Goal: Information Seeking & Learning: Find specific fact

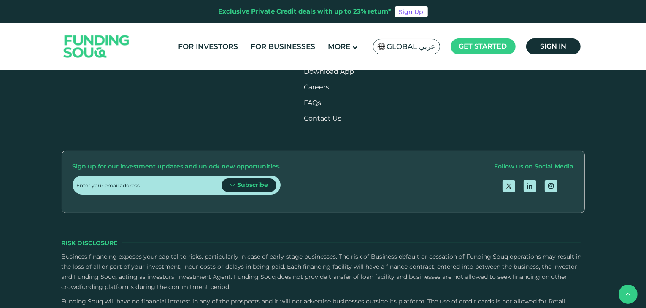
scroll to position [1007, 0]
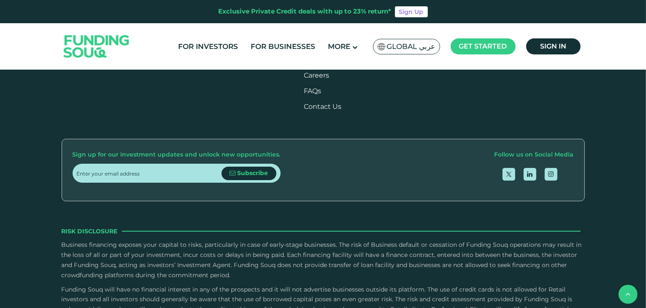
scroll to position [1056, 0]
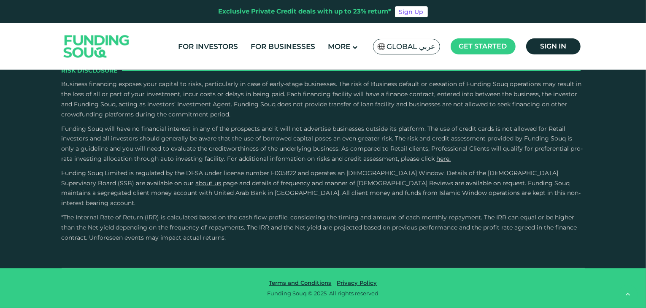
type tc-range-slider "4"
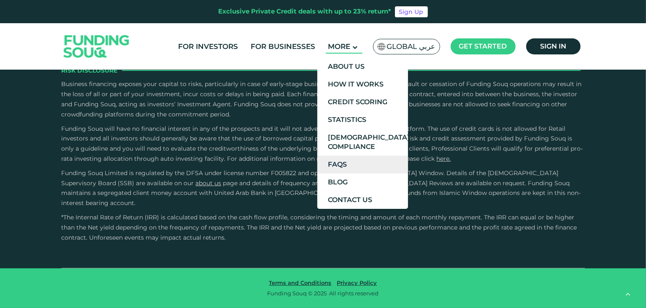
click at [348, 163] on link "FAQs" at bounding box center [362, 165] width 91 height 18
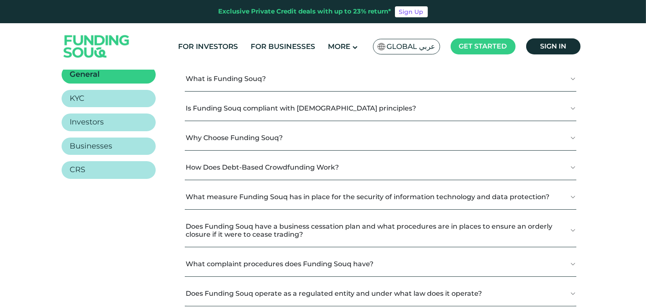
scroll to position [114, 0]
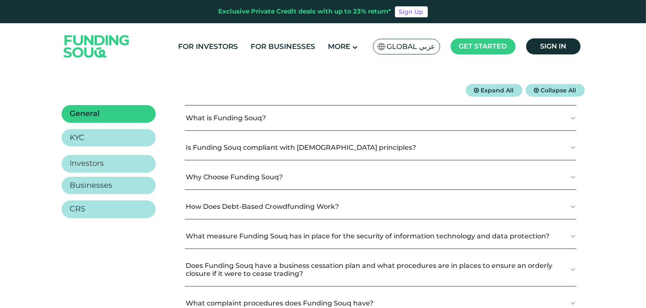
click at [116, 164] on link "Investors" at bounding box center [109, 164] width 94 height 18
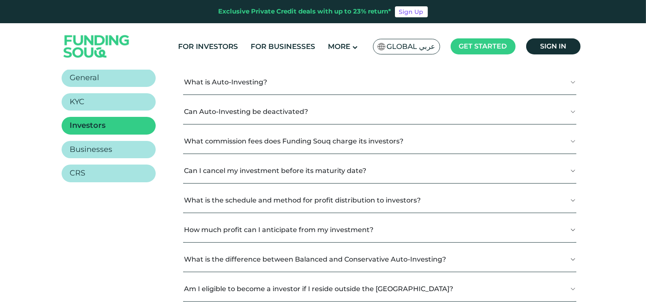
scroll to position [150, 0]
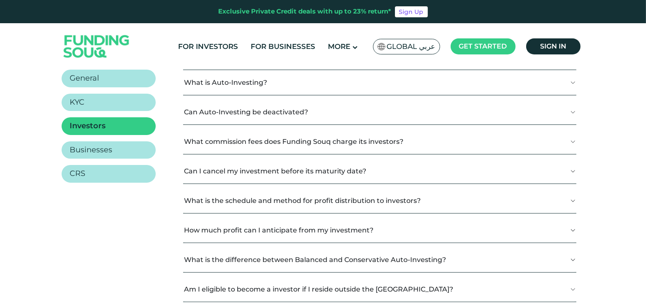
click at [262, 140] on button "What commission fees does Funding Souq charge its investors?" at bounding box center [379, 141] width 393 height 25
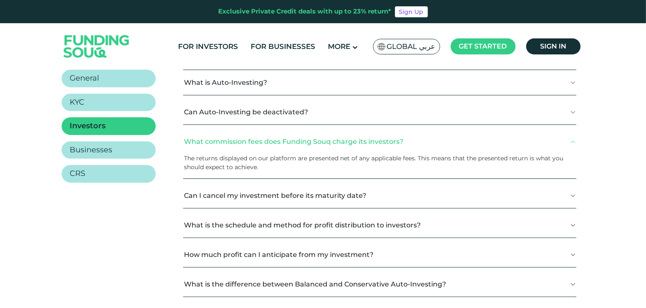
click at [265, 142] on button "What commission fees does Funding Souq charge its investors?" at bounding box center [379, 141] width 393 height 25
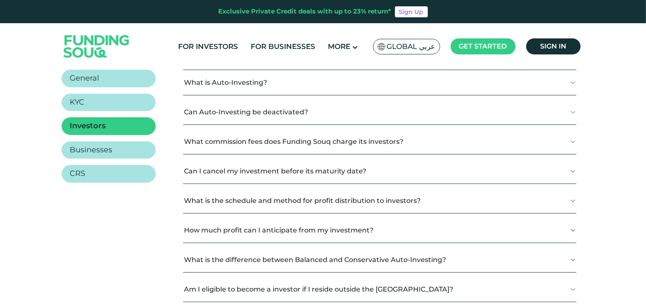
scroll to position [188, 0]
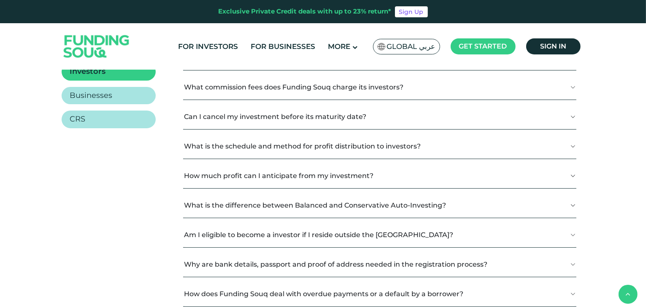
scroll to position [204, 0]
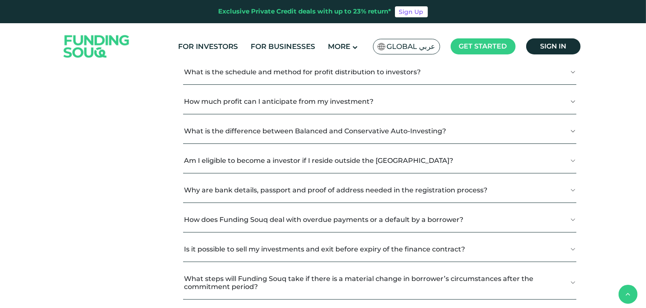
scroll to position [278, 0]
